Goal: Information Seeking & Learning: Learn about a topic

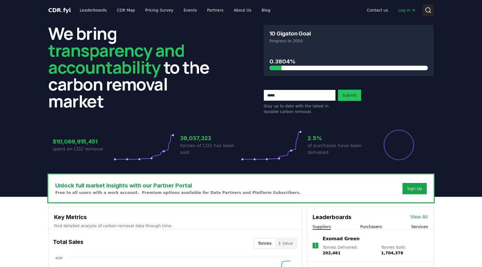
click at [423, 13] on button "Search" at bounding box center [428, 10] width 11 height 11
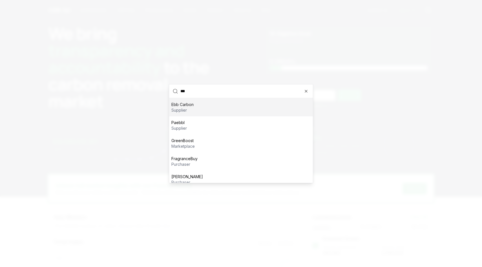
type input "***"
click at [233, 109] on div "Ebb Carbon supplier" at bounding box center [241, 107] width 144 height 18
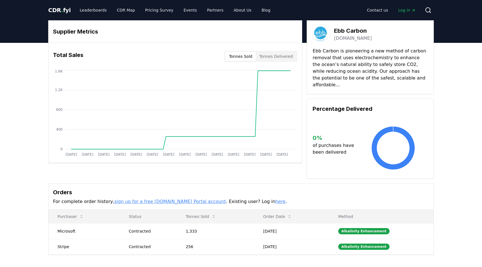
click at [274, 55] on button "Tonnes Delivered" at bounding box center [276, 56] width 41 height 9
click at [243, 55] on button "Tonnes Sold" at bounding box center [241, 56] width 30 height 9
click at [93, 10] on link "Leaderboards" at bounding box center [93, 10] width 36 height 10
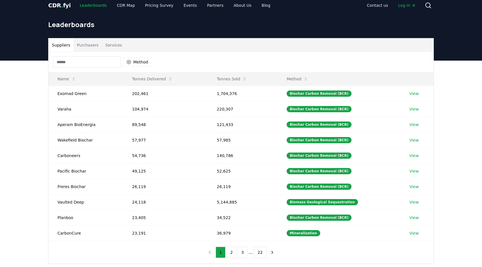
scroll to position [5, 0]
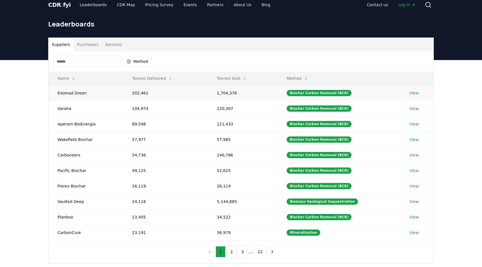
click at [72, 94] on td "Exomad Green" at bounding box center [86, 93] width 74 height 16
drag, startPoint x: 57, startPoint y: 92, endPoint x: 84, endPoint y: 92, distance: 27.6
click at [84, 92] on td "Exomad Green" at bounding box center [86, 93] width 74 height 16
copy td "Exomad Green"
click at [67, 232] on td "CarbonCure" at bounding box center [86, 233] width 74 height 16
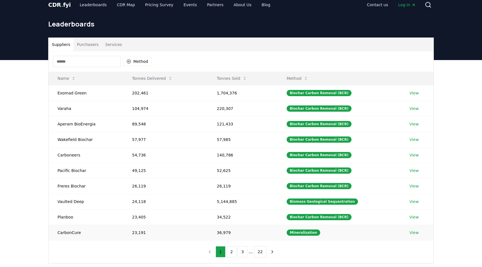
click at [411, 235] on link "View" at bounding box center [413, 233] width 9 height 6
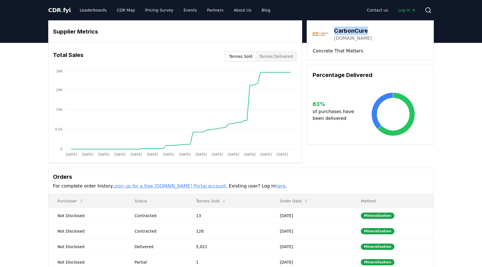
drag, startPoint x: 336, startPoint y: 31, endPoint x: 367, endPoint y: 32, distance: 31.9
click at [367, 32] on h3 "CarbonCure" at bounding box center [353, 31] width 38 height 8
copy h3 "CarbonCure"
click at [272, 57] on button "Tonnes Delivered" at bounding box center [276, 56] width 41 height 9
click at [255, 57] on button "Tonnes Sold" at bounding box center [241, 56] width 30 height 9
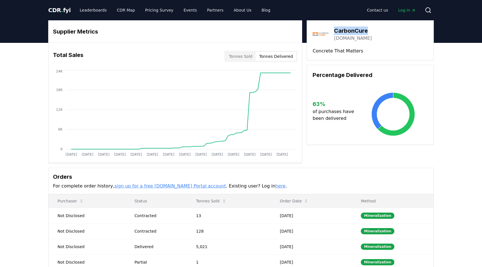
click at [272, 56] on button "Tonnes Delivered" at bounding box center [276, 56] width 41 height 9
click at [247, 54] on button "Tonnes Sold" at bounding box center [241, 56] width 30 height 9
click at [270, 54] on button "Tonnes Delivered" at bounding box center [276, 56] width 41 height 9
click at [239, 52] on button "Tonnes Sold" at bounding box center [241, 56] width 30 height 9
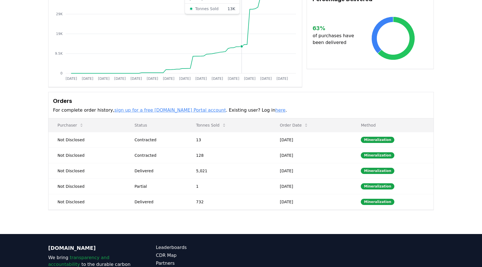
scroll to position [78, 0]
